Goal: Information Seeking & Learning: Learn about a topic

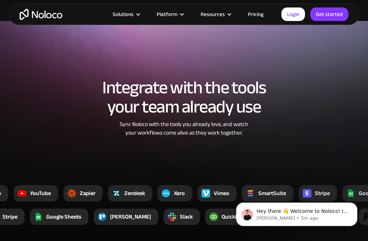
scroll to position [1672, 0]
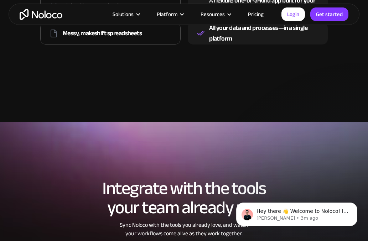
click at [259, 15] on link "Pricing" at bounding box center [255, 14] width 33 height 9
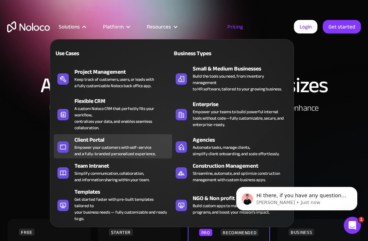
click at [105, 144] on div "Empower your customers with self-service and a fully-branded personalized exper…" at bounding box center [114, 150] width 81 height 13
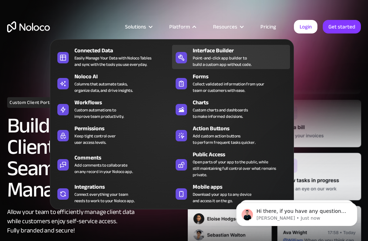
click at [213, 52] on div "Interface Builder" at bounding box center [243, 50] width 100 height 9
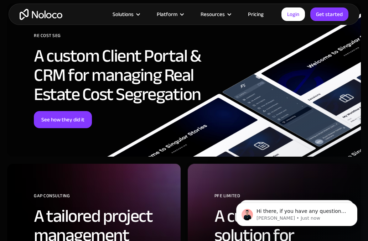
scroll to position [1534, 0]
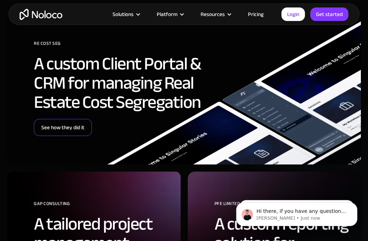
click at [76, 131] on link "See how they did it" at bounding box center [63, 127] width 58 height 17
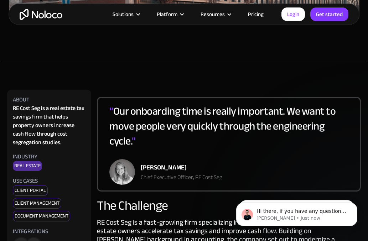
scroll to position [267, 0]
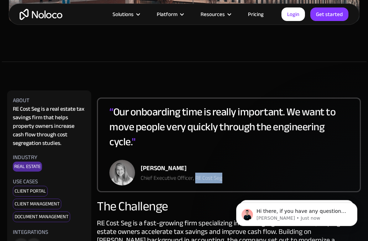
drag, startPoint x: 230, startPoint y: 181, endPoint x: 196, endPoint y: 182, distance: 34.2
click at [196, 182] on div "“ Our onboarding time is really important. We want to move people very quickly …" at bounding box center [229, 145] width 264 height 95
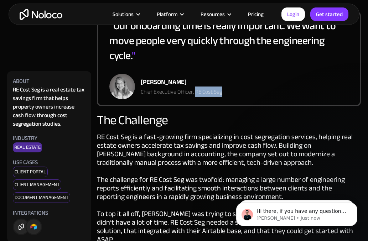
scroll to position [353, 0]
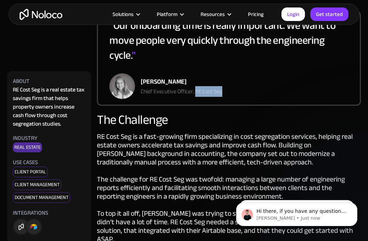
copy div "RE Cost Seg"
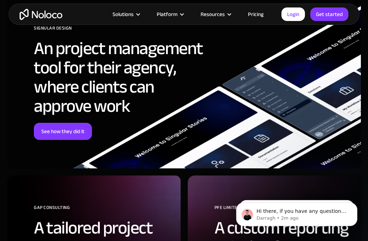
scroll to position [1851, 0]
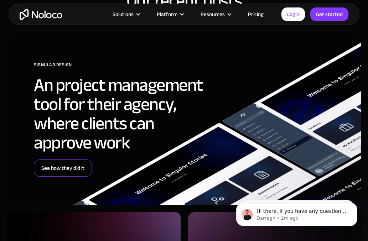
click at [70, 161] on link "See how they did it" at bounding box center [63, 167] width 58 height 17
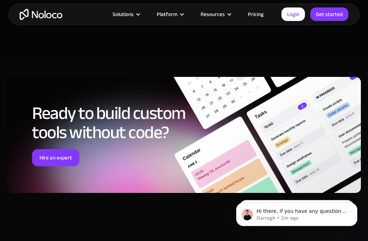
scroll to position [2591, 0]
